Goal: Use online tool/utility: Utilize a website feature to perform a specific function

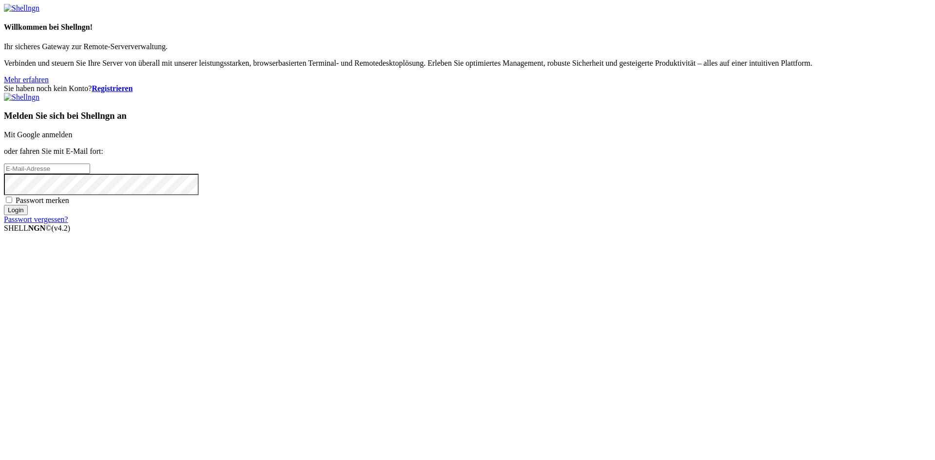
click at [72, 139] on font "Mit Google anmelden" at bounding box center [38, 135] width 68 height 8
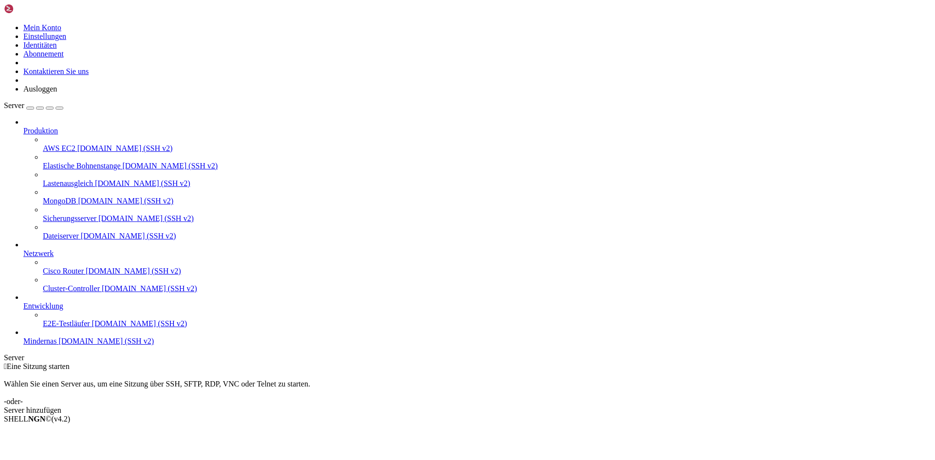
click at [58, 345] on font "[DOMAIN_NAME] (SSH v2)" at bounding box center [105, 341] width 95 height 8
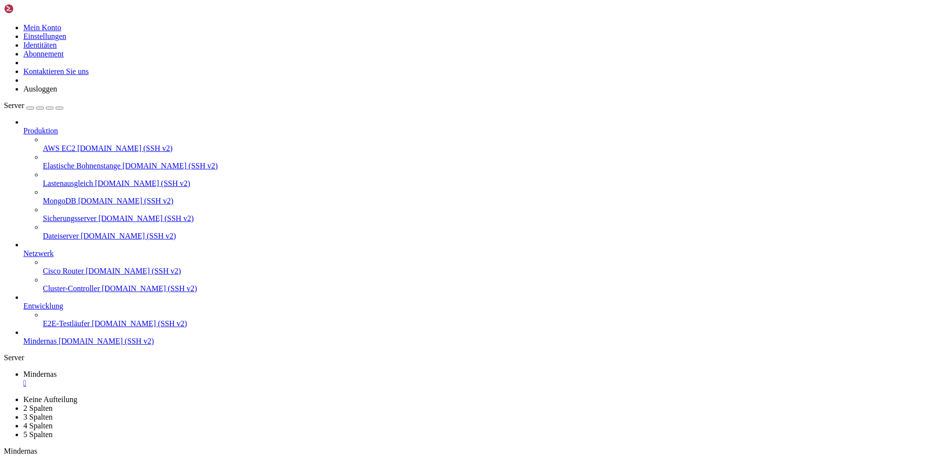
drag, startPoint x: 522, startPoint y: 159, endPoint x: 400, endPoint y: 114, distance: 130.2
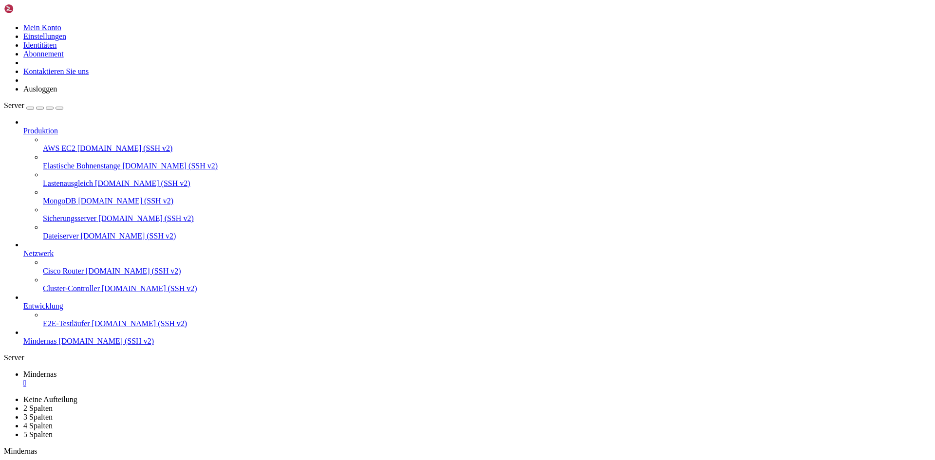
drag, startPoint x: 51, startPoint y: 700, endPoint x: 168, endPoint y: 670, distance: 120.7
